Goal: Information Seeking & Learning: Learn about a topic

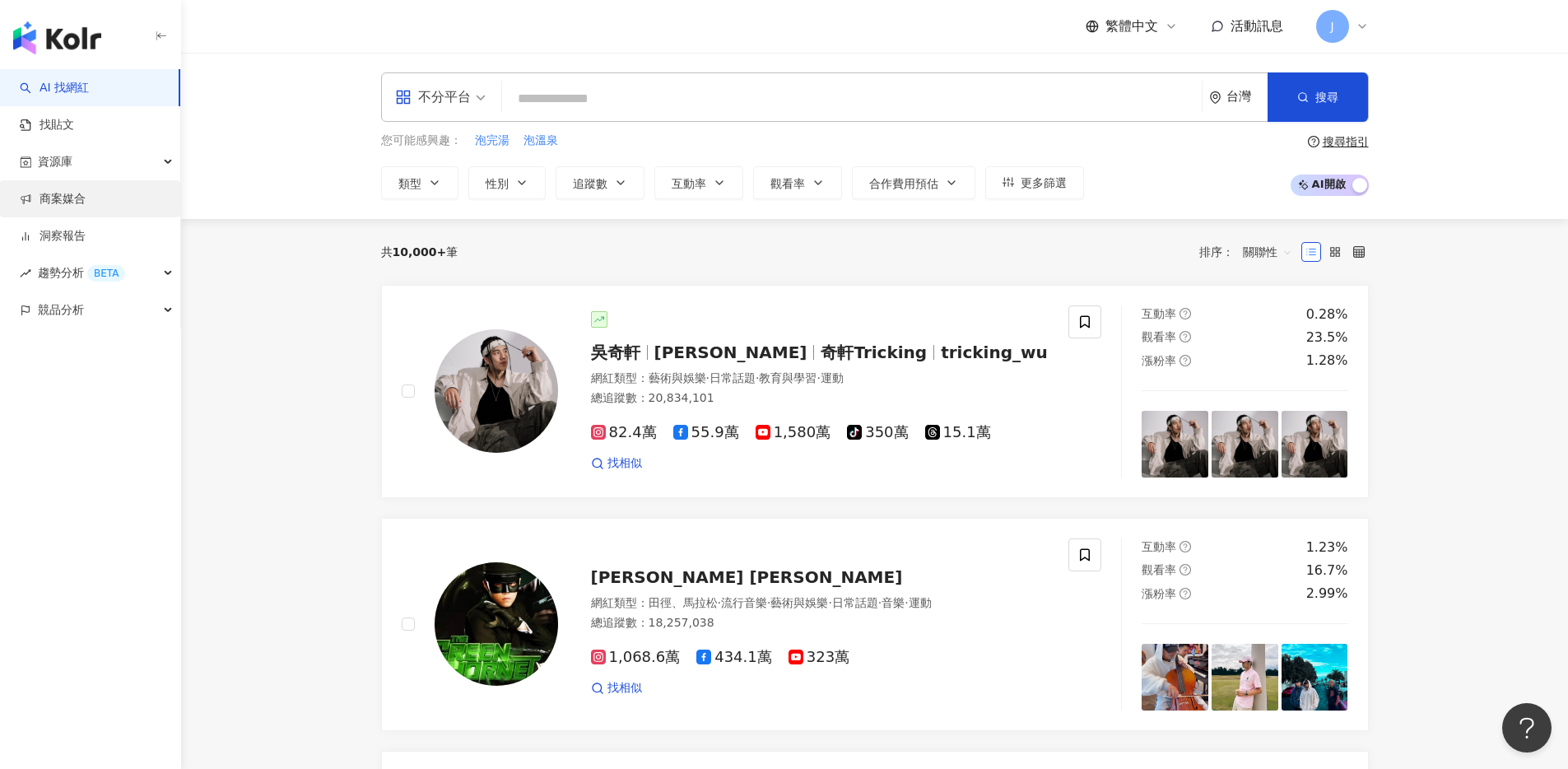
click at [86, 191] on link "商案媒合" at bounding box center [52, 199] width 66 height 16
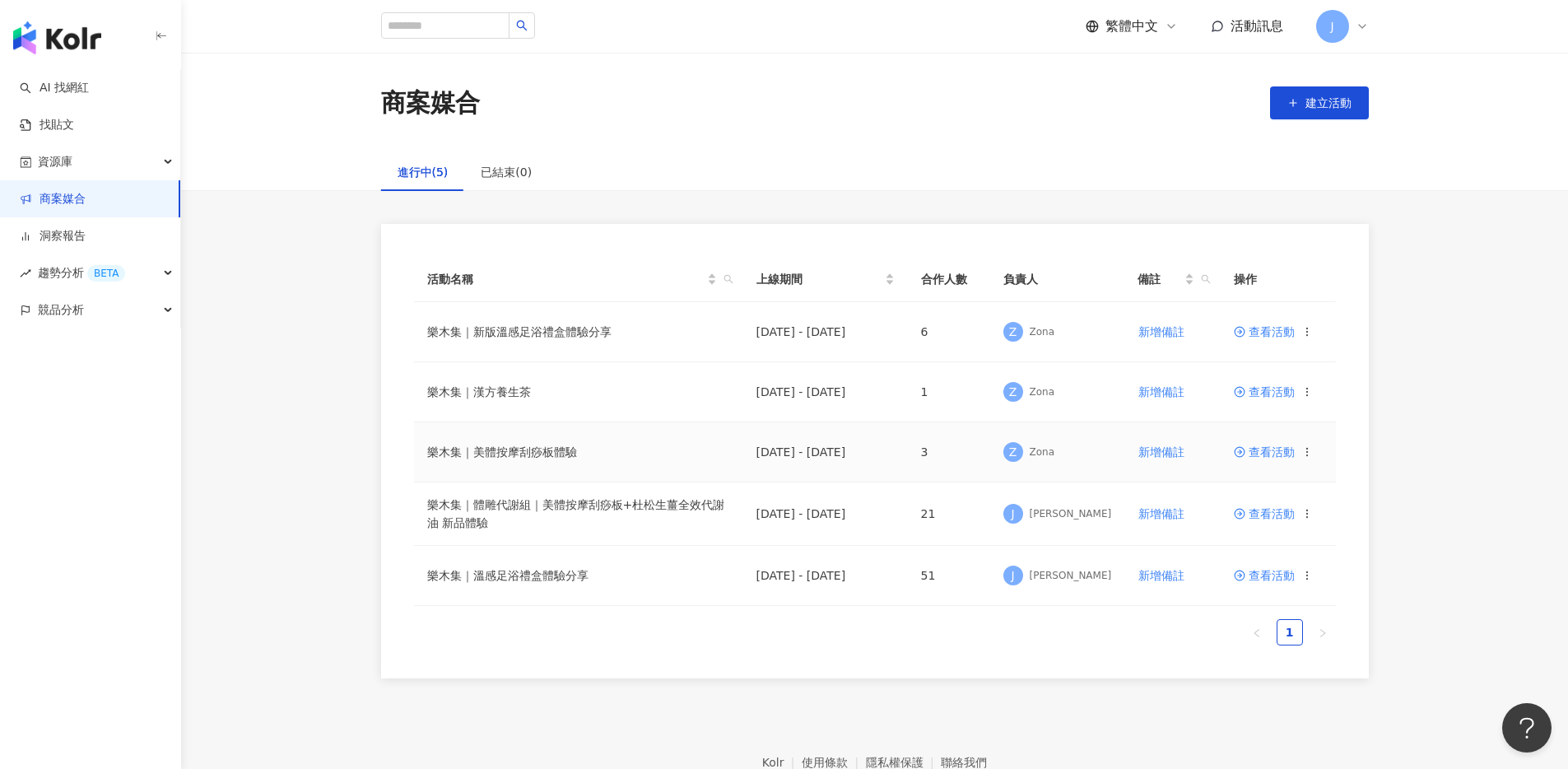
click at [1260, 457] on span "查看活動" at bounding box center [1265, 452] width 61 height 12
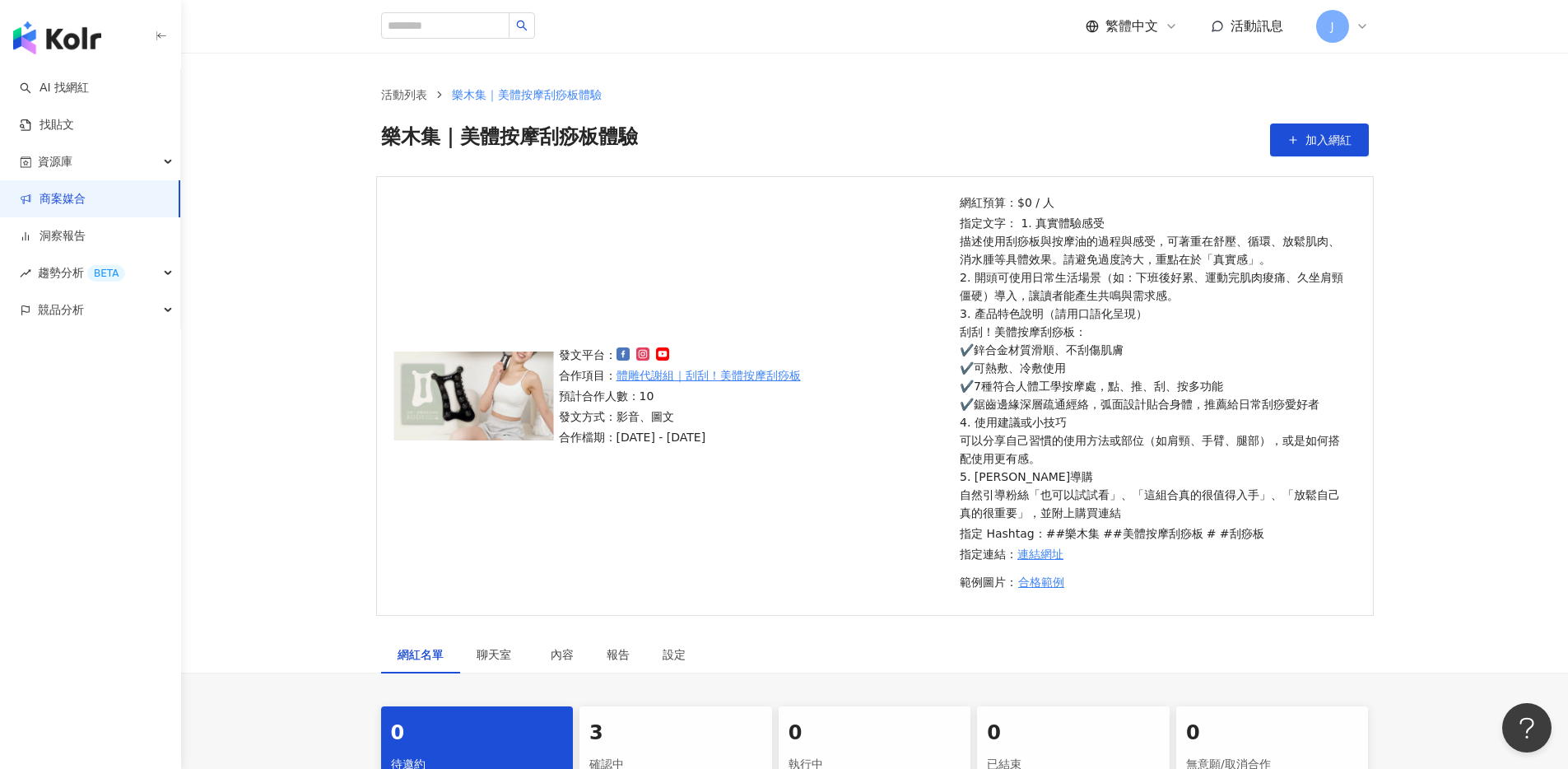
click at [619, 719] on div "3" at bounding box center [676, 733] width 173 height 28
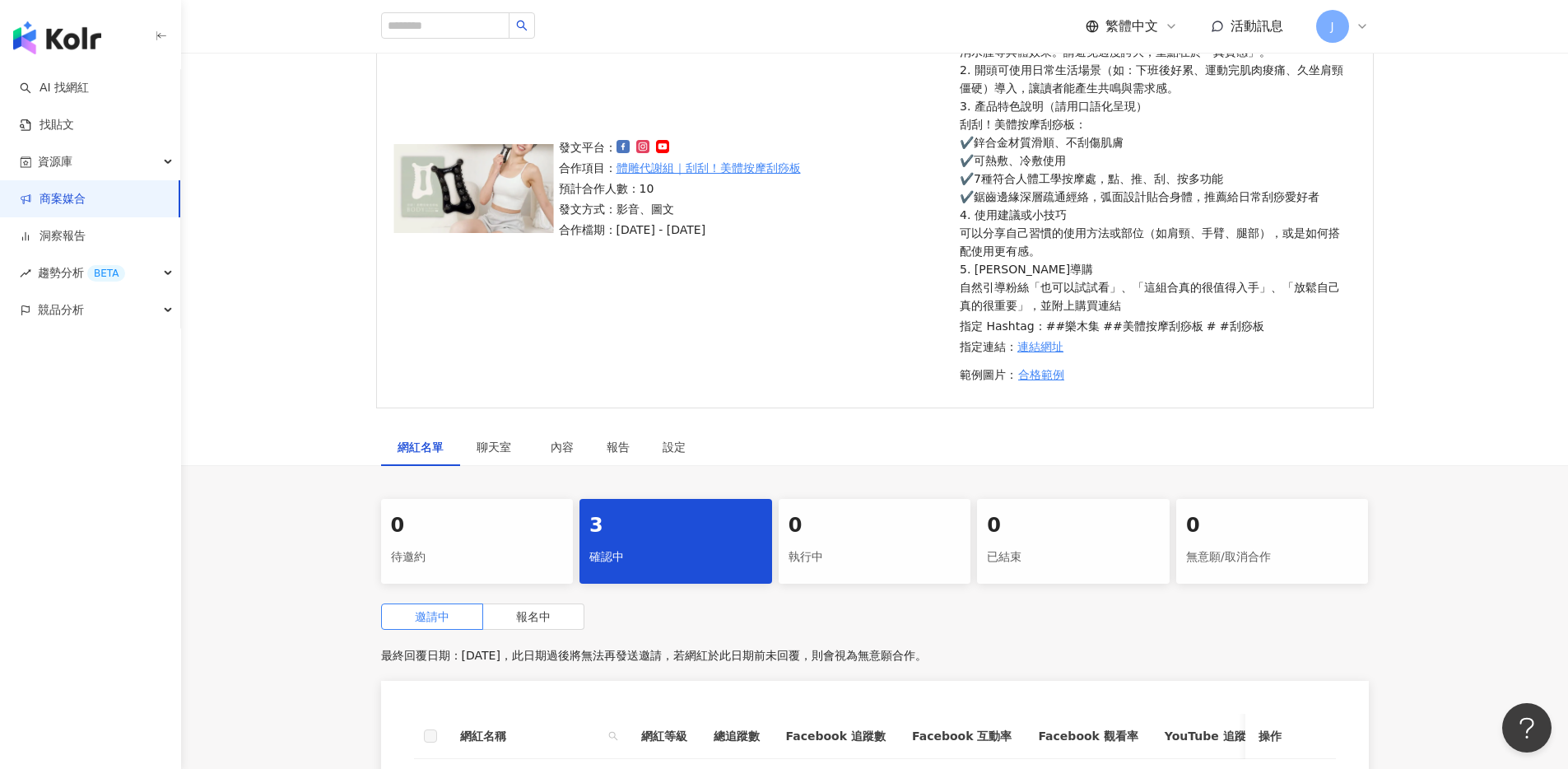
scroll to position [526, 0]
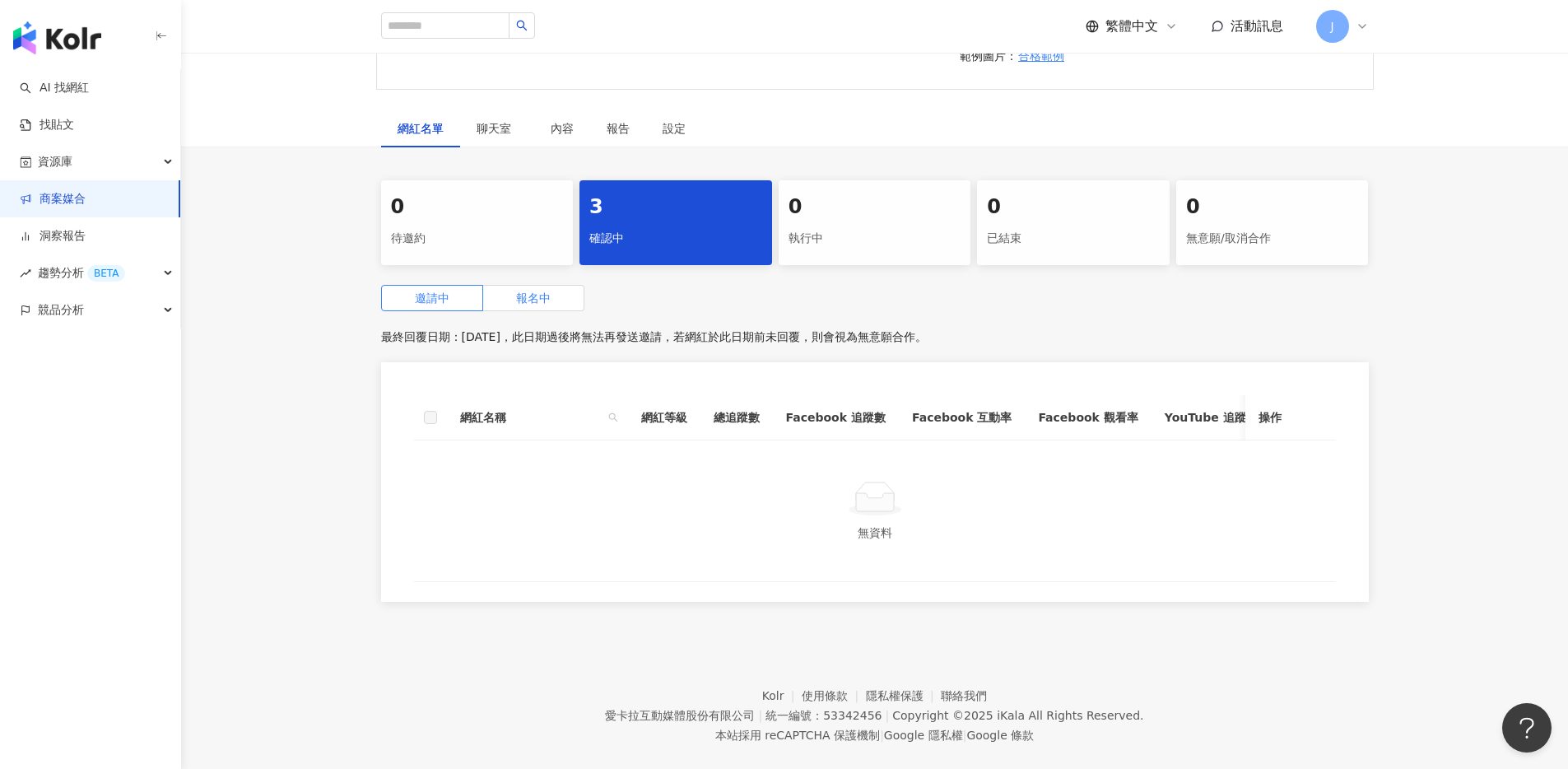
click at [518, 293] on span "報名中" at bounding box center [533, 298] width 34 height 14
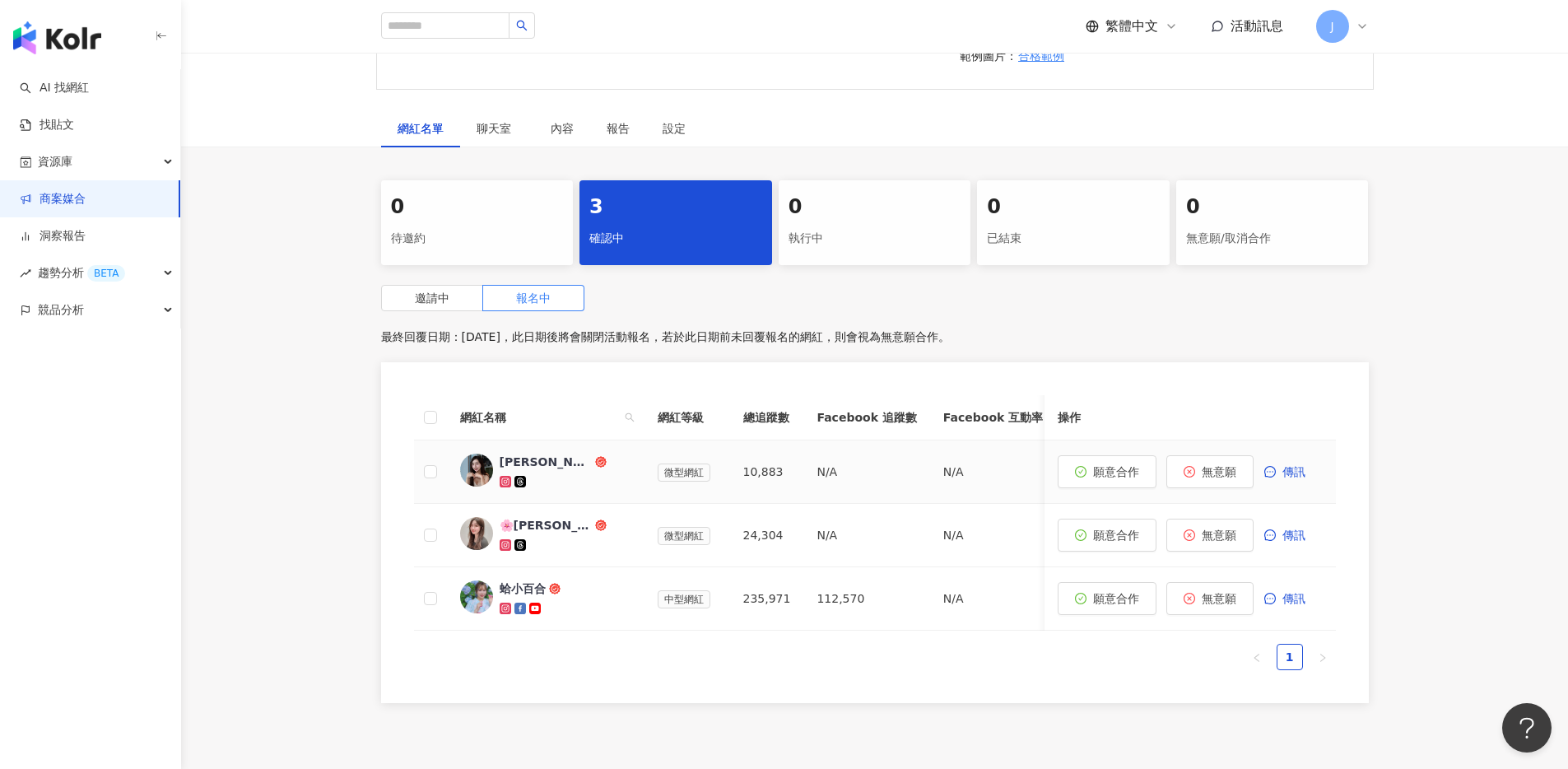
click at [539, 462] on div "[PERSON_NAME]" at bounding box center [546, 462] width 92 height 16
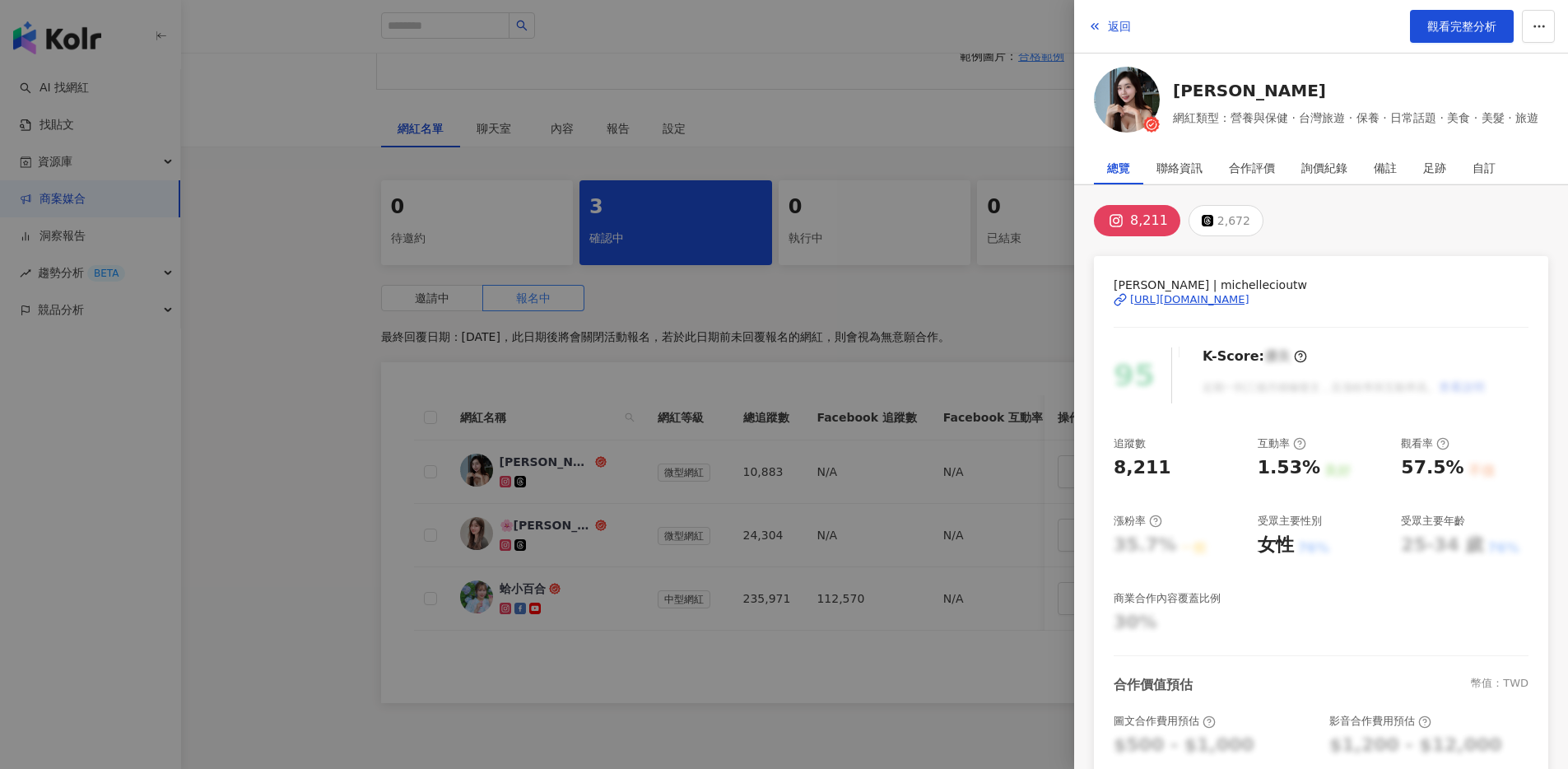
click at [1250, 301] on div "[URL][DOMAIN_NAME]" at bounding box center [1190, 299] width 119 height 14
click at [995, 155] on div at bounding box center [784, 384] width 1568 height 769
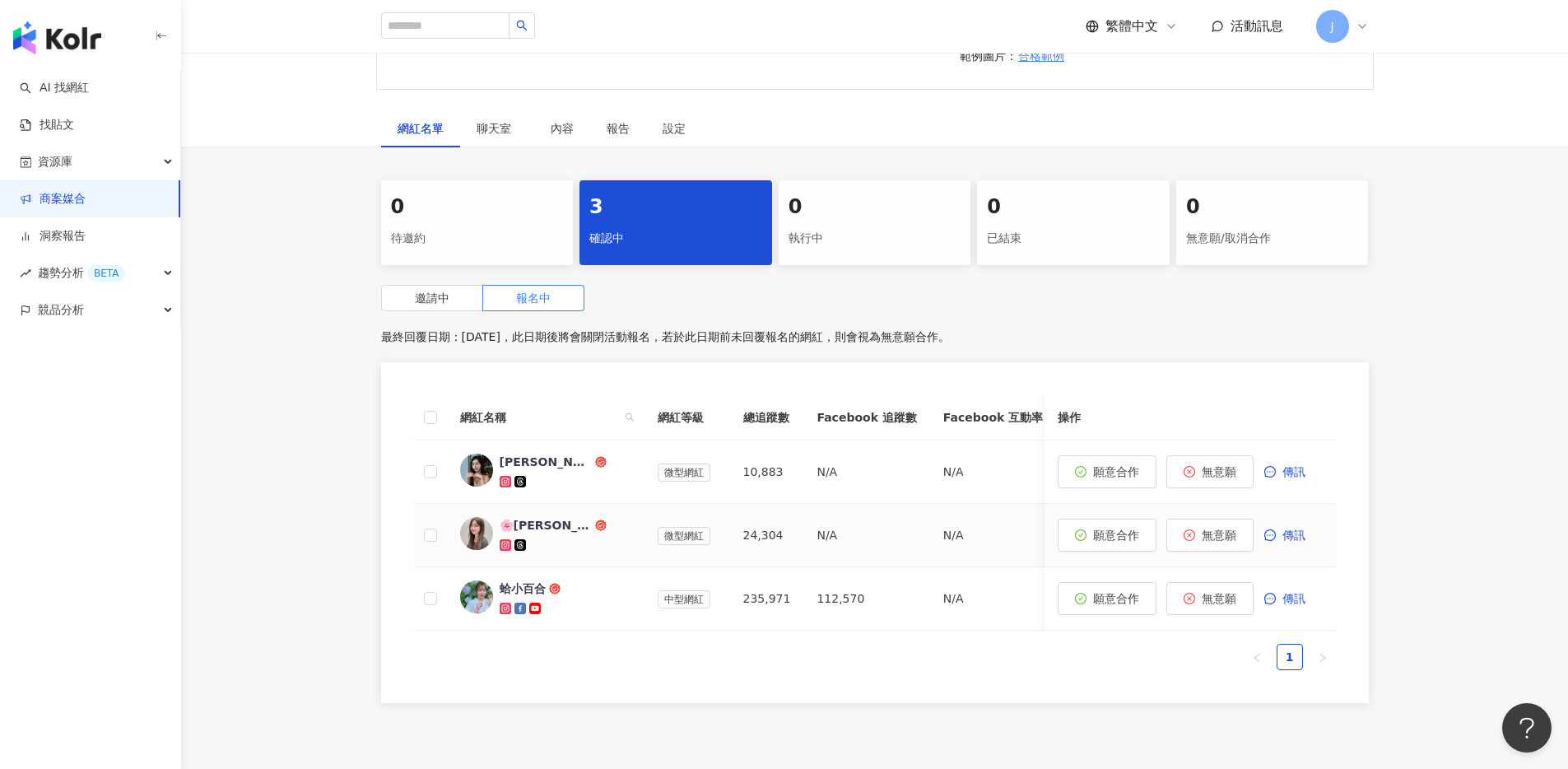
click at [521, 526] on div "🌸[PERSON_NAME]🌸" at bounding box center [546, 525] width 92 height 16
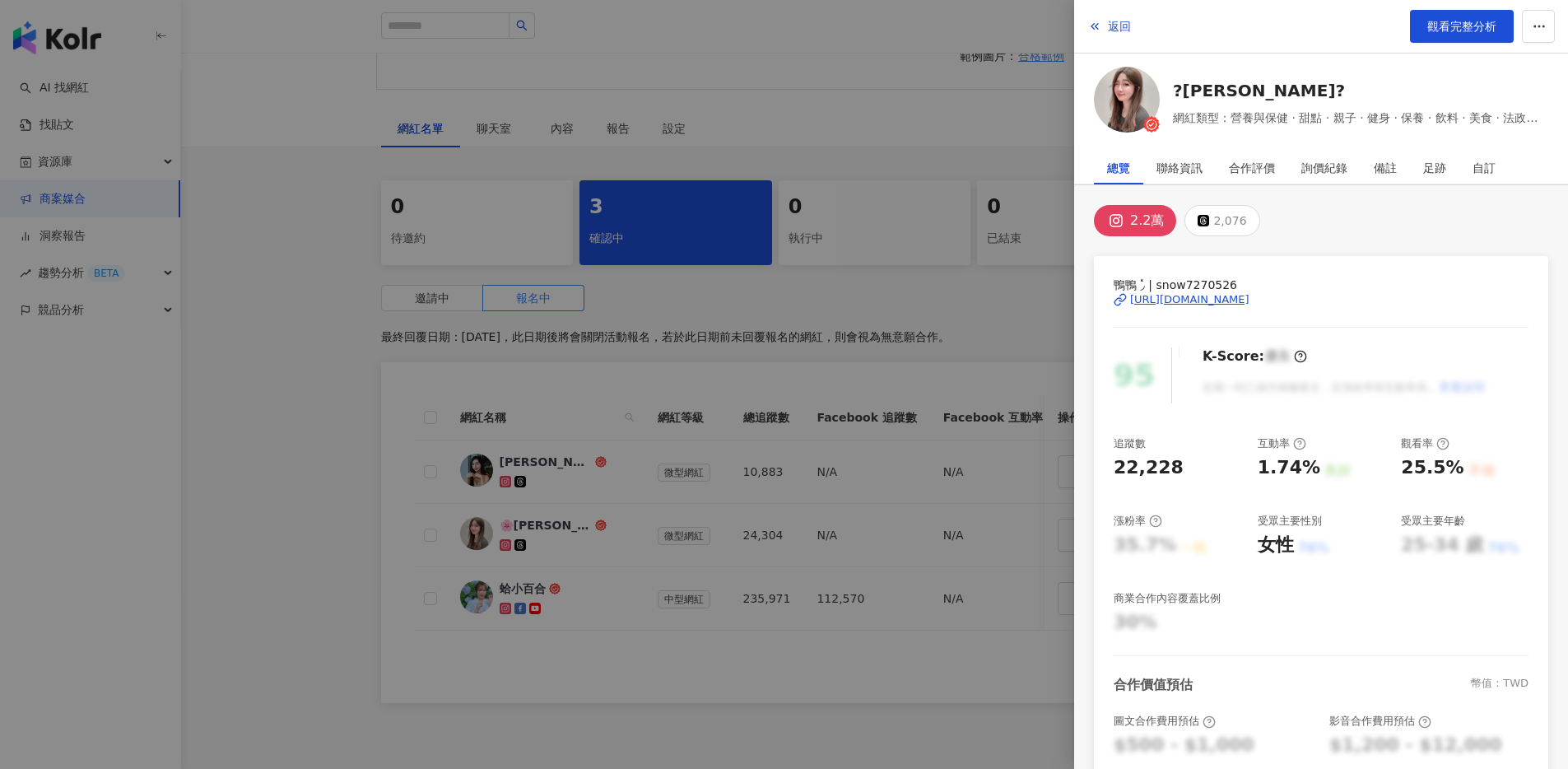
click at [1250, 301] on div "[URL][DOMAIN_NAME]" at bounding box center [1190, 299] width 119 height 14
click at [1123, 23] on span "返回" at bounding box center [1120, 26] width 23 height 14
